Goal: Transaction & Acquisition: Purchase product/service

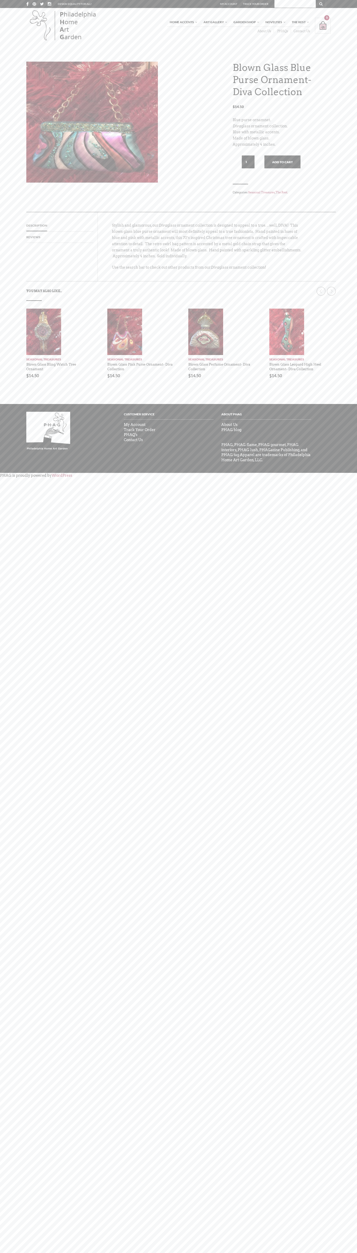
click at [300, 31] on link "Contact Us" at bounding box center [300, 31] width 19 height 4
click at [282, 162] on button "Add to cart" at bounding box center [282, 161] width 36 height 13
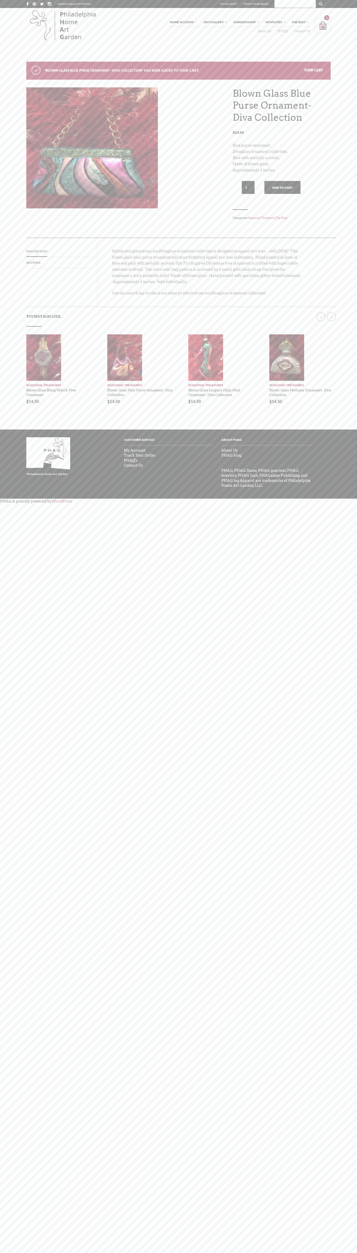
click at [313, 70] on link "View cart" at bounding box center [313, 70] width 19 height 4
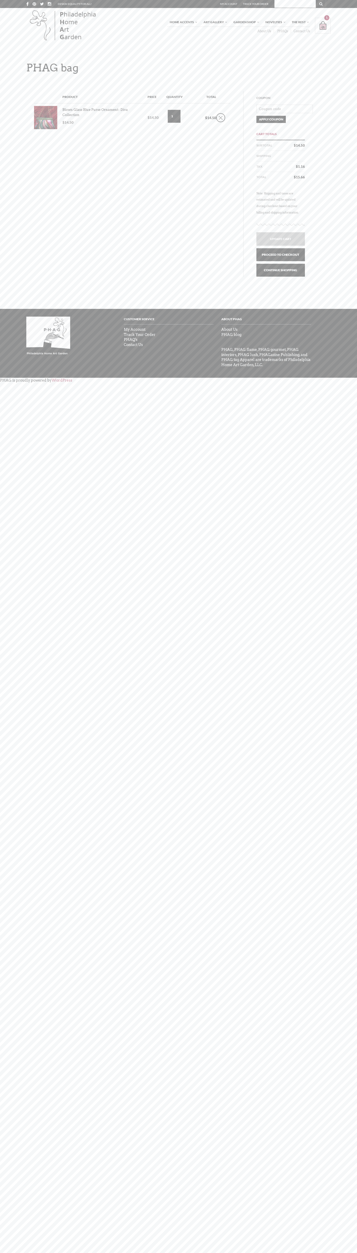
click at [280, 255] on link "Proceed to checkout" at bounding box center [280, 254] width 48 height 13
